Goal: Task Accomplishment & Management: Complete application form

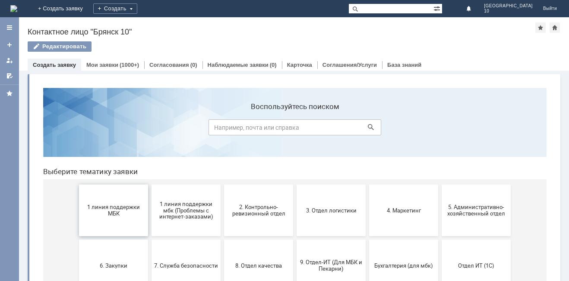
click at [130, 211] on span "1 линия поддержки МБК" at bounding box center [114, 210] width 64 height 13
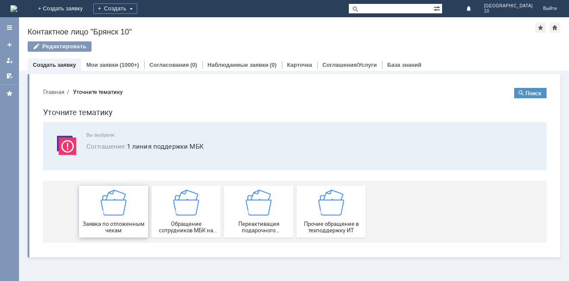
click at [117, 217] on div "Заявка по отложенным чекам" at bounding box center [114, 212] width 64 height 44
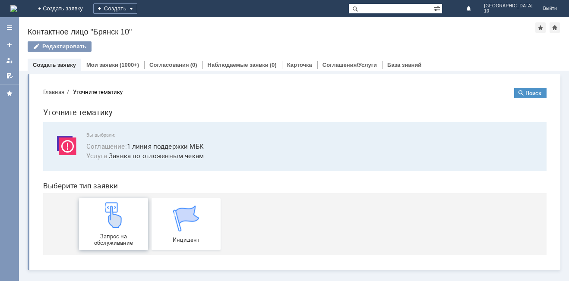
click at [117, 223] on img at bounding box center [114, 215] width 26 height 26
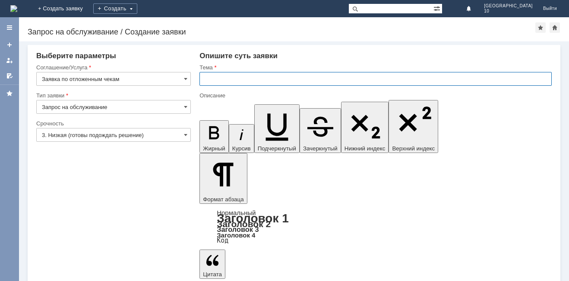
click at [208, 79] on input "text" at bounding box center [375, 79] width 352 height 14
type input "Брянск 10 отложенные чеки"
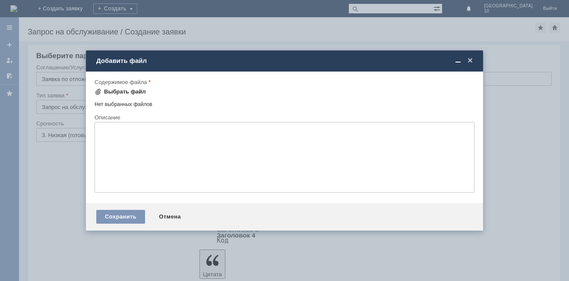
click at [100, 95] on span at bounding box center [97, 91] width 7 height 7
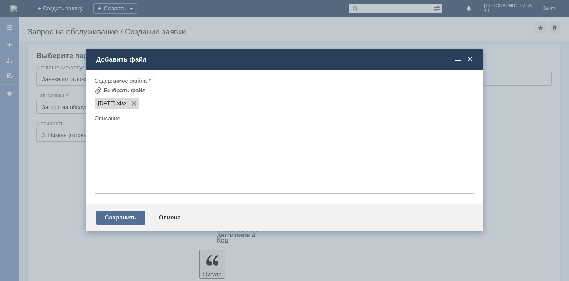
click at [126, 211] on div "Сохранить" at bounding box center [120, 218] width 49 height 14
